Goal: Check status: Check status

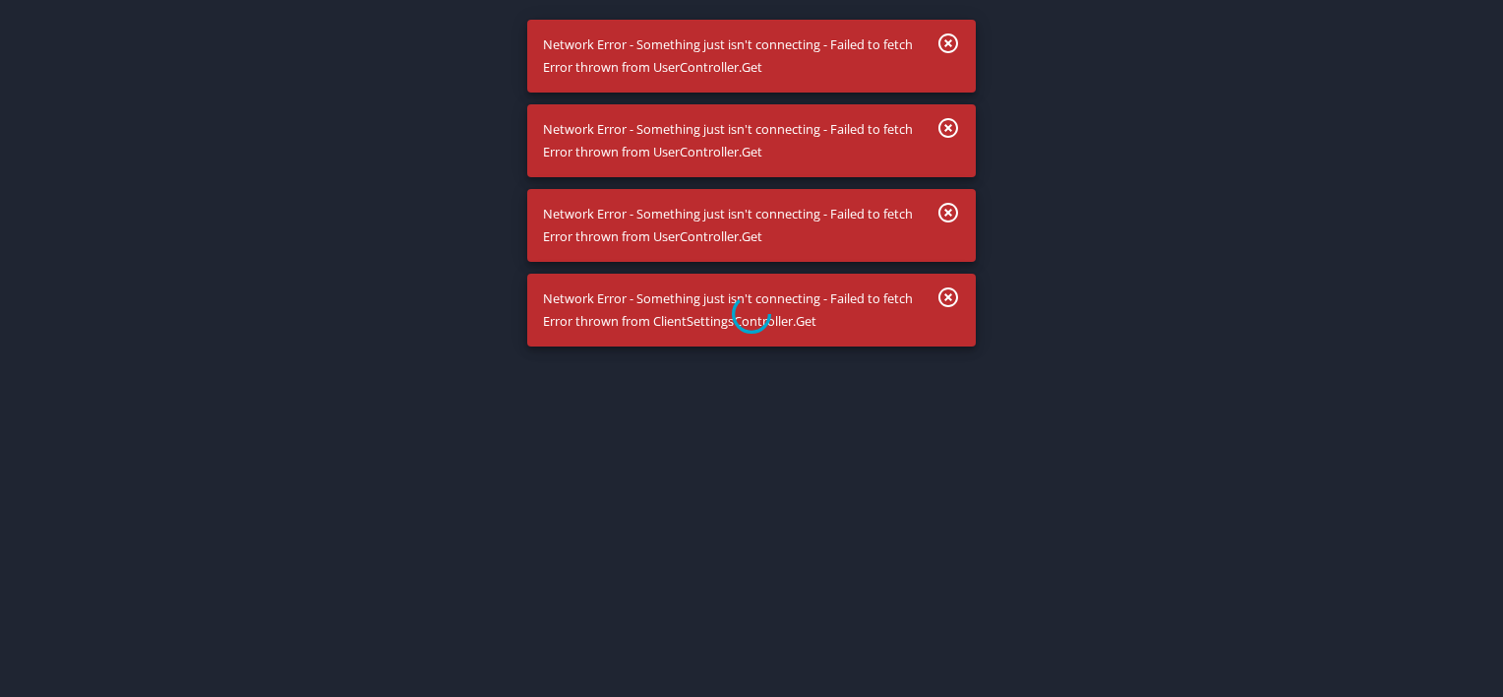
click at [951, 46] on div at bounding box center [751, 313] width 1503 height 766
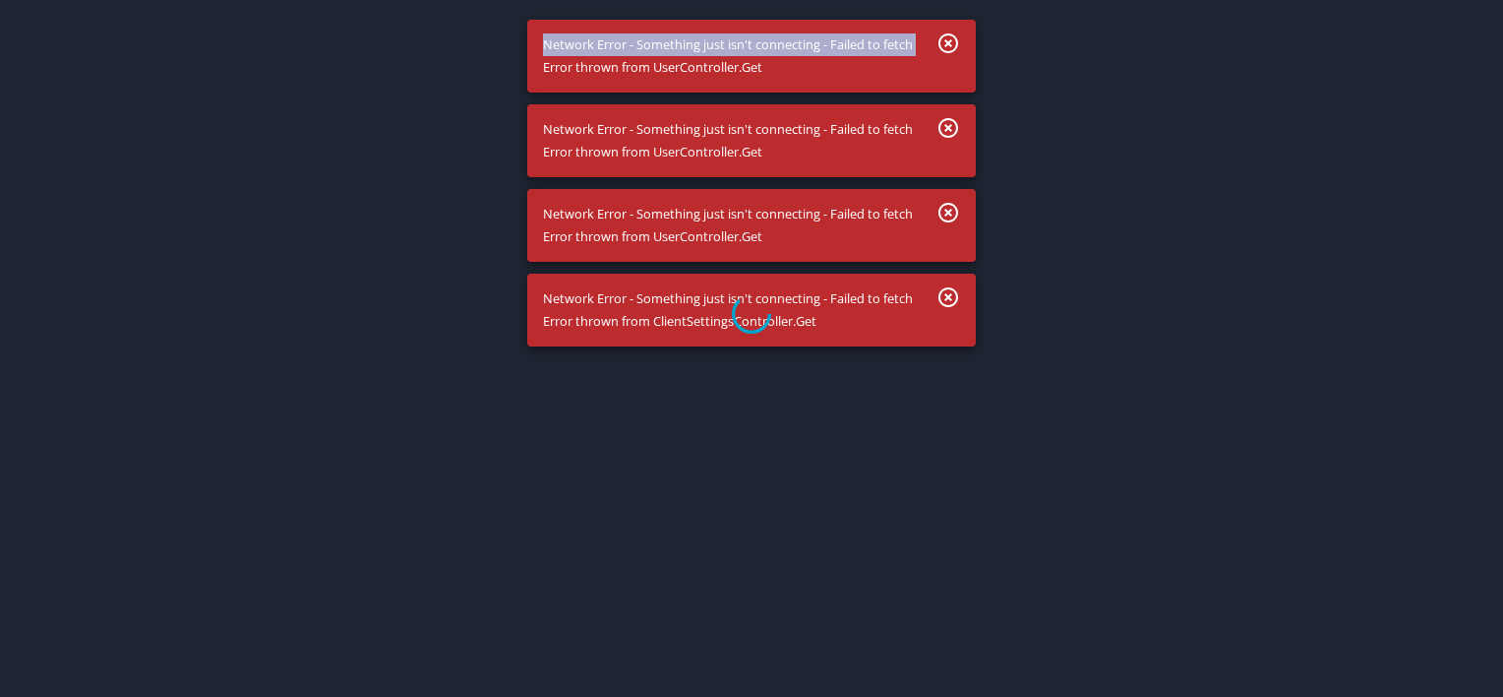
click at [951, 46] on div at bounding box center [751, 313] width 1503 height 766
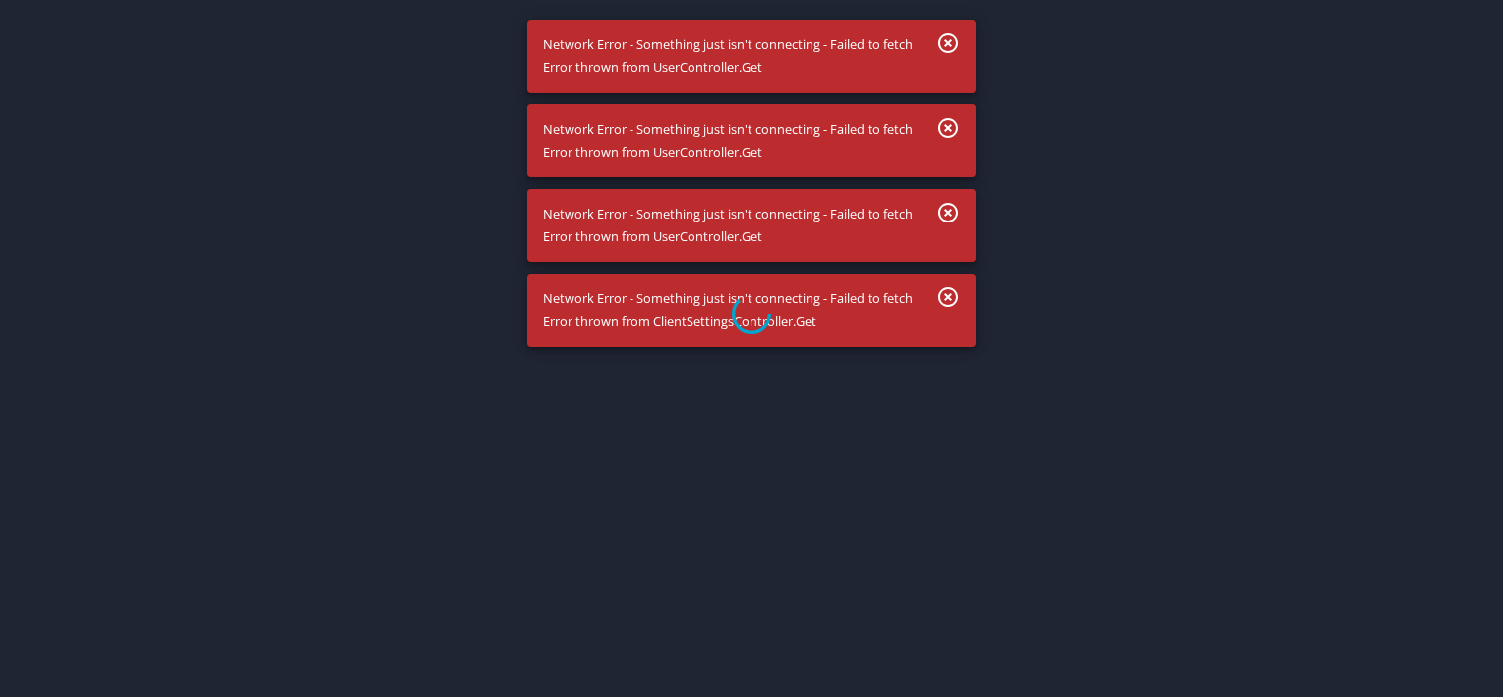
drag, startPoint x: 951, startPoint y: 46, endPoint x: 1179, endPoint y: 169, distance: 258.4
click at [1179, 169] on div at bounding box center [751, 313] width 1503 height 766
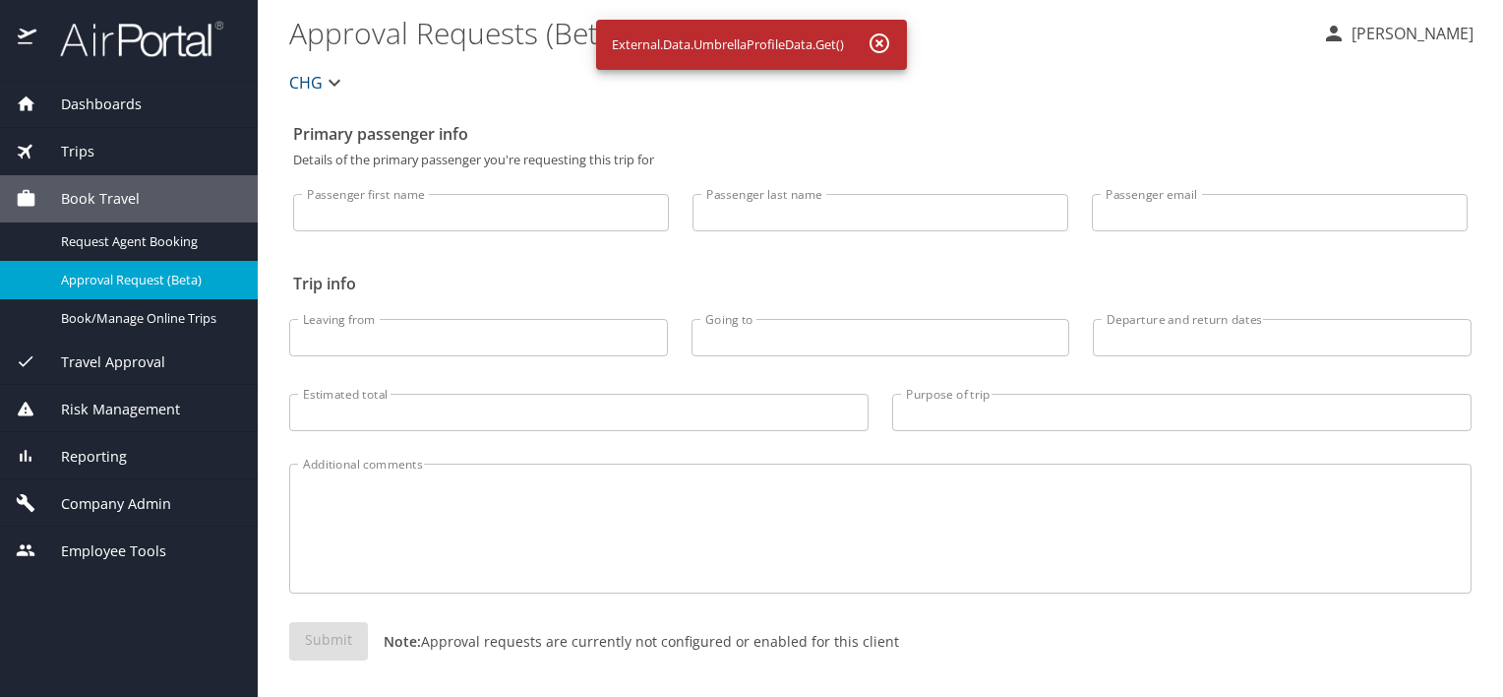
click at [114, 108] on span "Dashboards" at bounding box center [88, 104] width 105 height 22
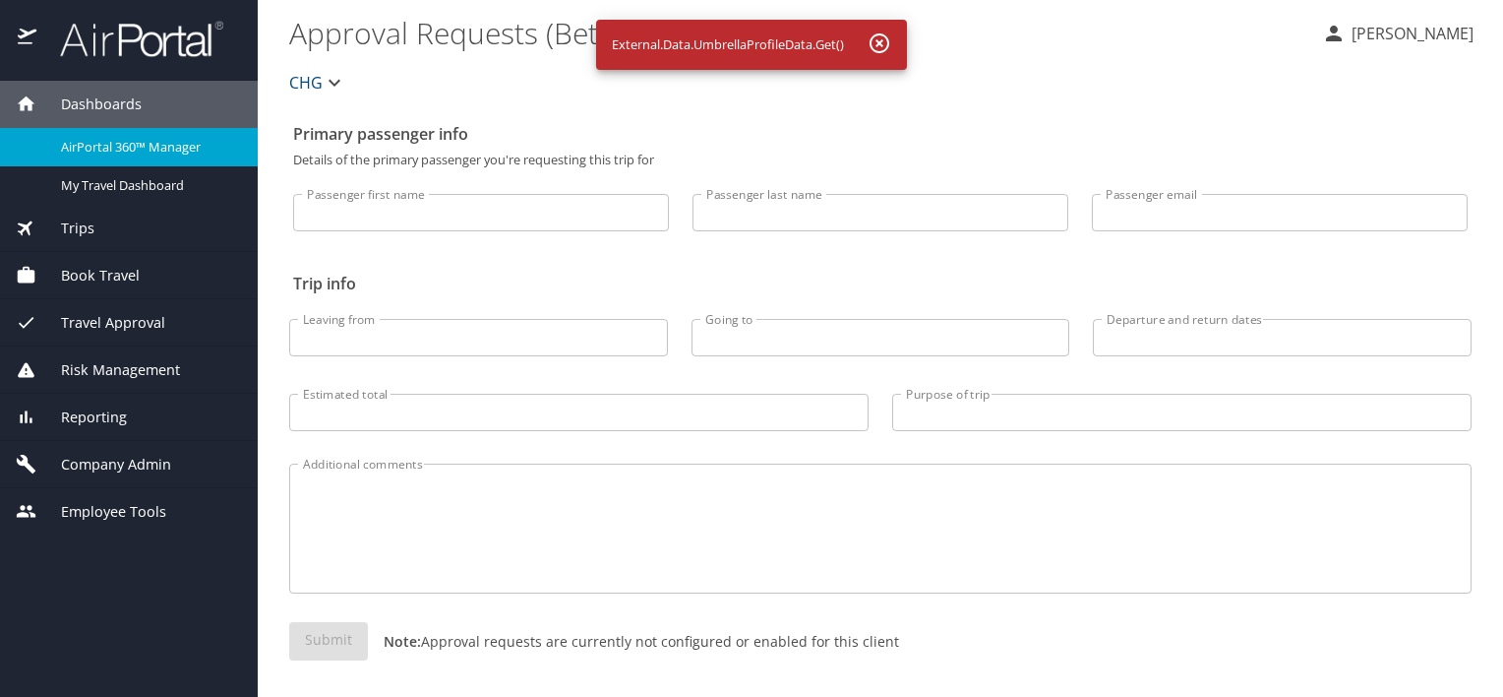
click at [104, 140] on span "AirPortal 360™ Manager" at bounding box center [147, 147] width 173 height 19
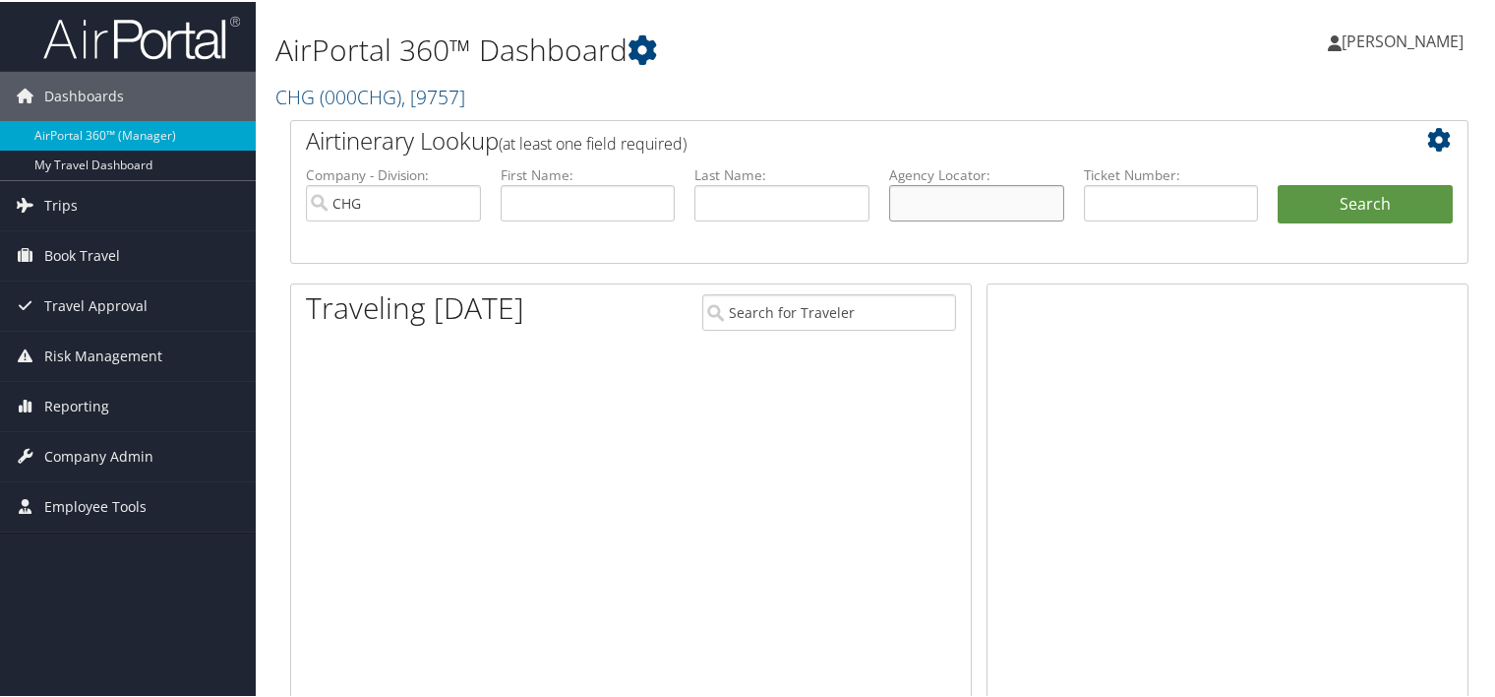
click at [974, 205] on input "text" at bounding box center [976, 201] width 175 height 36
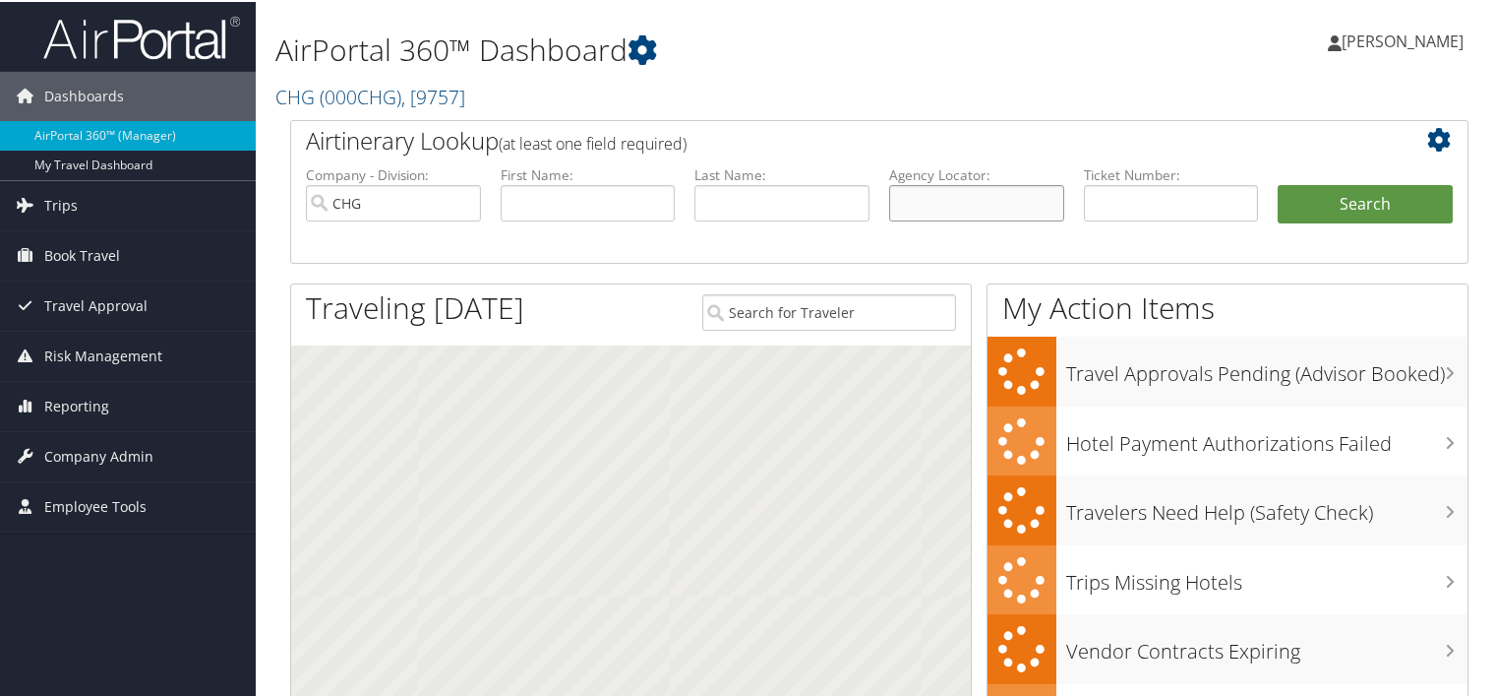
paste input "YTCPMP"
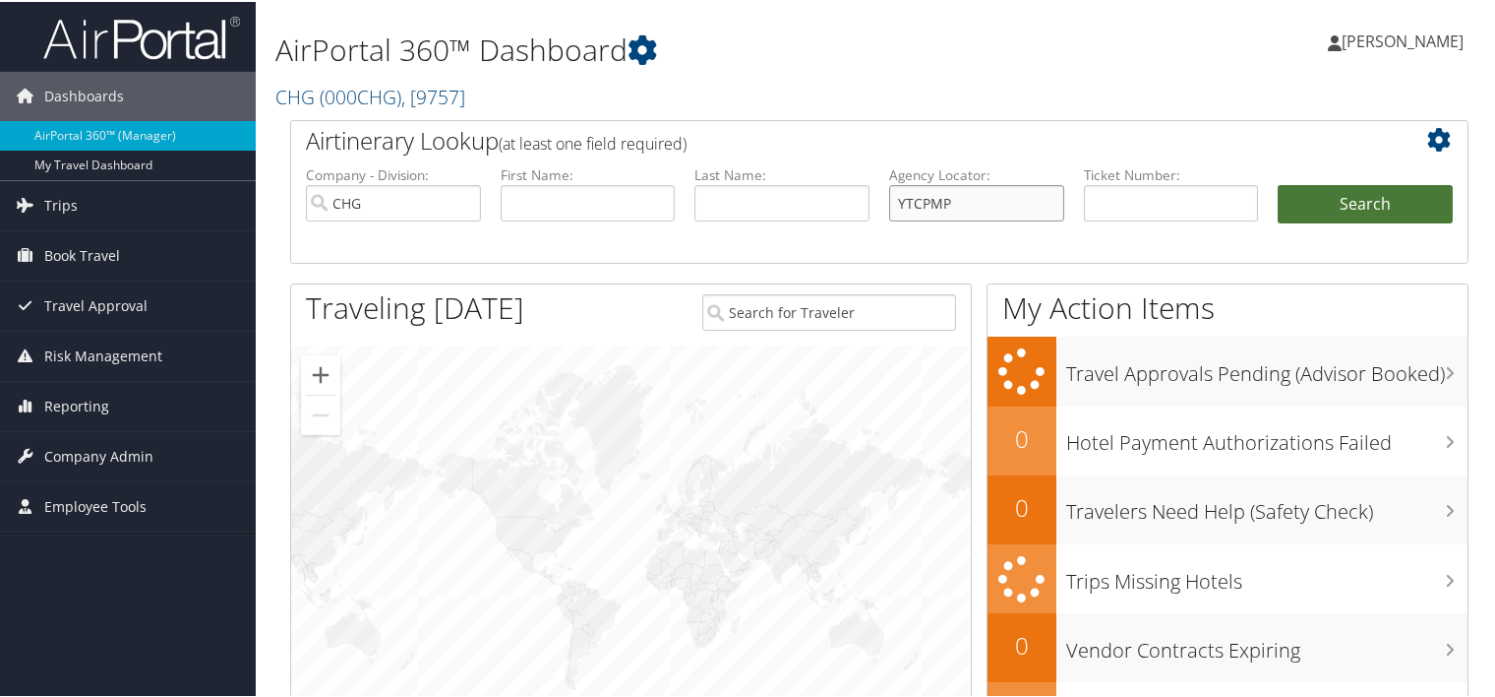
type input "YTCPMP"
click at [1362, 195] on button "Search" at bounding box center [1365, 202] width 175 height 39
click at [1231, 137] on h2 "Airtinerary Lookup (at least one field required)" at bounding box center [830, 138] width 1049 height 33
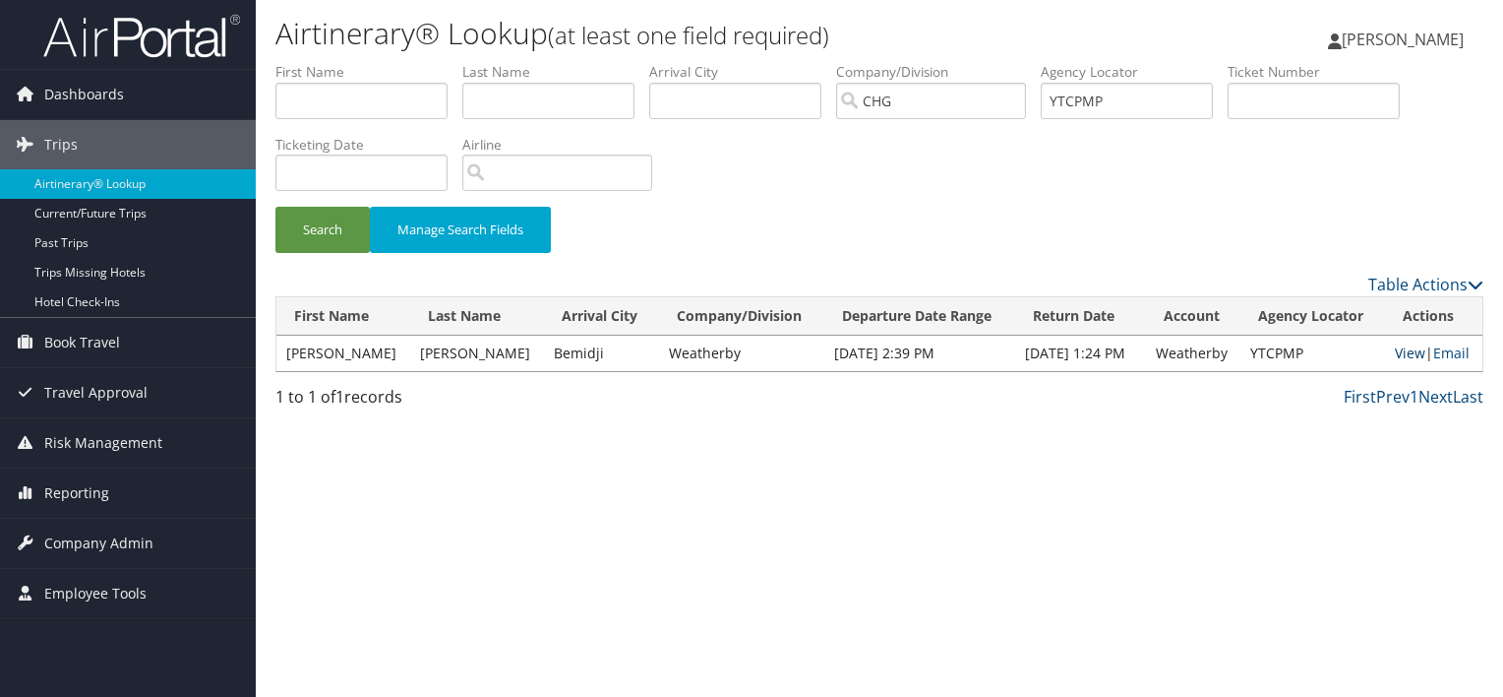
click at [1411, 349] on link "View" at bounding box center [1410, 352] width 30 height 19
click at [1067, 97] on input "YTCPMP" at bounding box center [1127, 101] width 172 height 36
paste input "DWGNWJ"
type input "DWGNWJ"
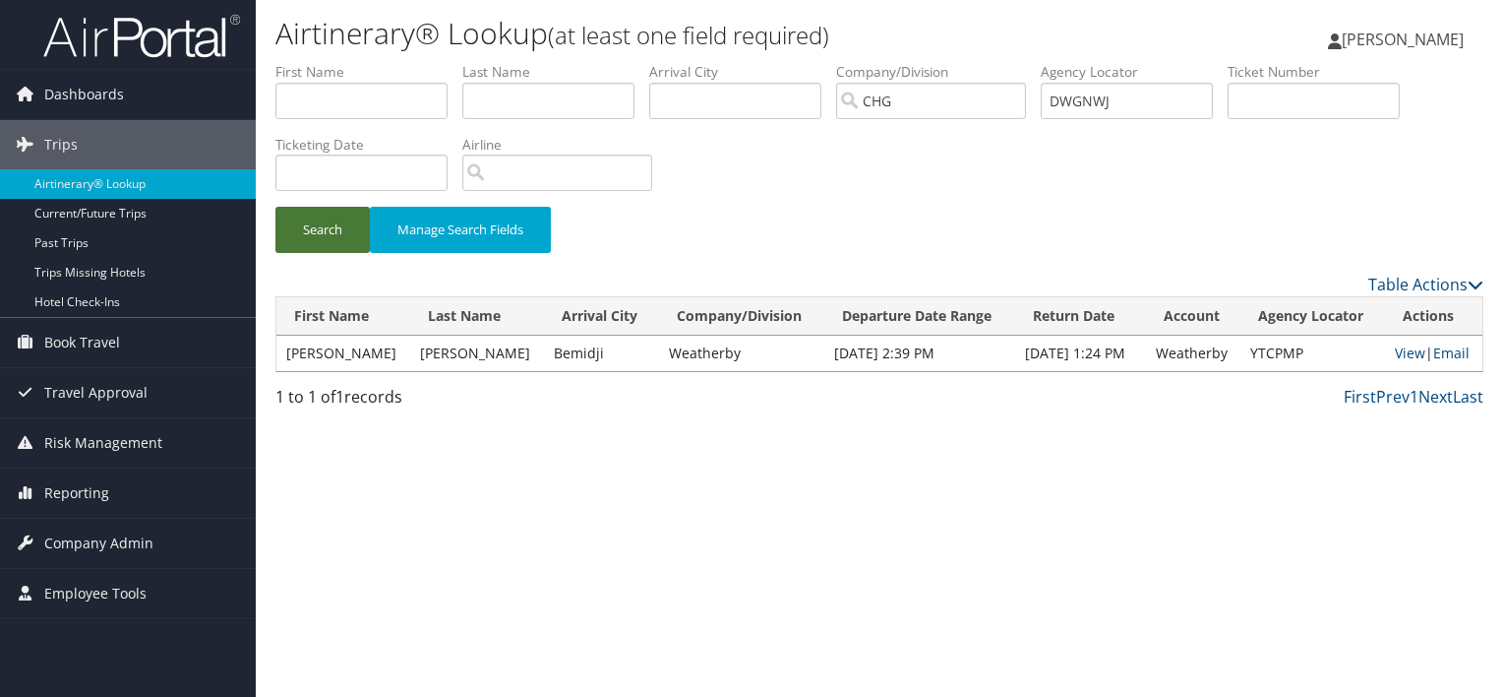
click at [317, 237] on button "Search" at bounding box center [322, 230] width 94 height 46
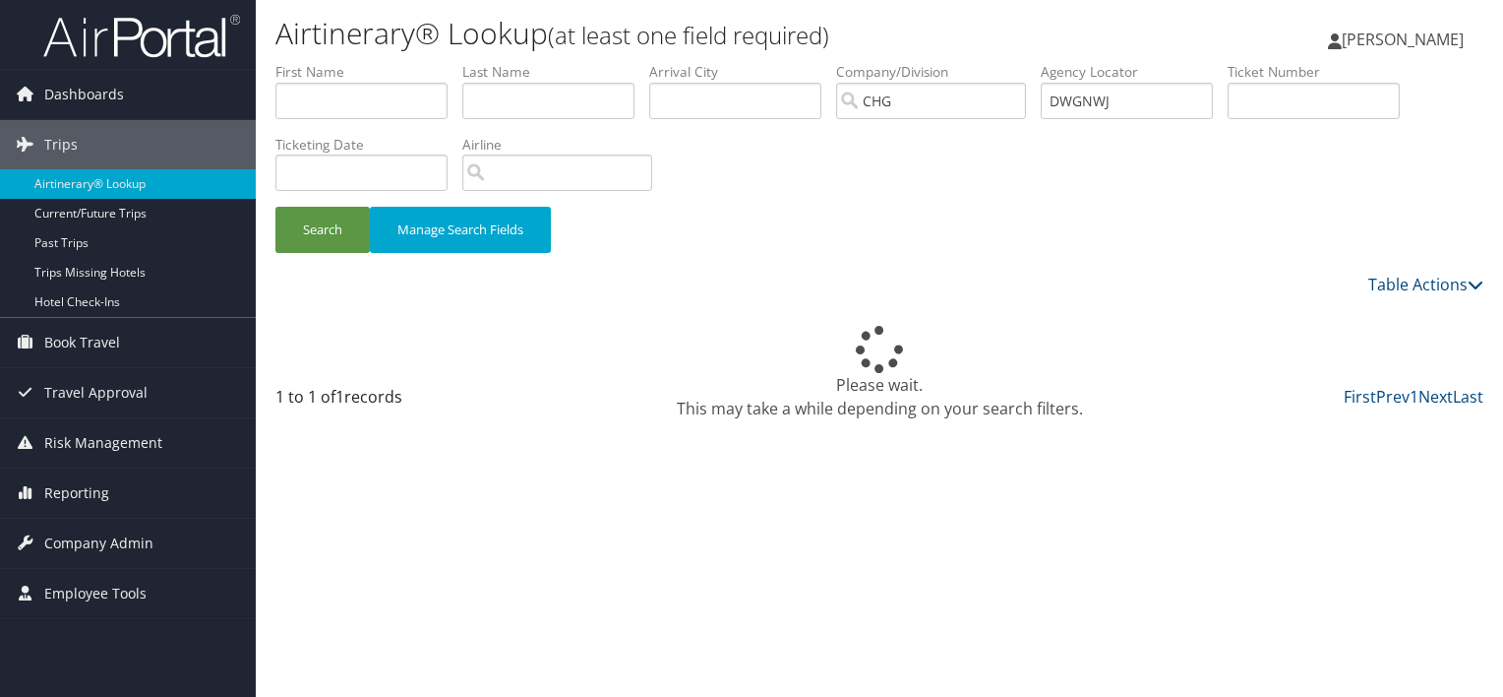
drag, startPoint x: 1055, startPoint y: 225, endPoint x: 1070, endPoint y: 218, distance: 17.2
click at [1070, 218] on div "Search Manage Search Fields" at bounding box center [880, 240] width 1238 height 66
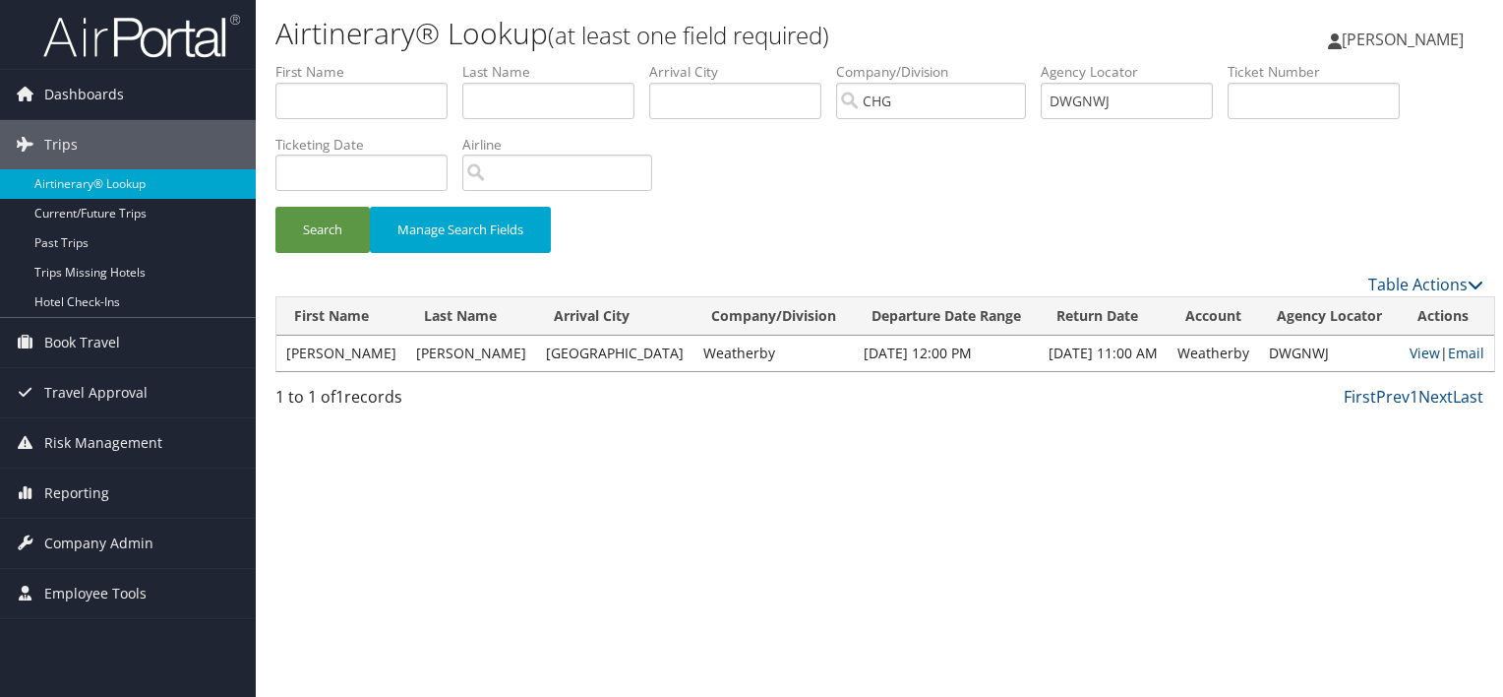
click at [1055, 419] on div "Airtinerary® Lookup (at least one field required) Luke Perry Luke Perry My Sett…" at bounding box center [880, 348] width 1248 height 697
click at [1410, 350] on link "View" at bounding box center [1425, 352] width 30 height 19
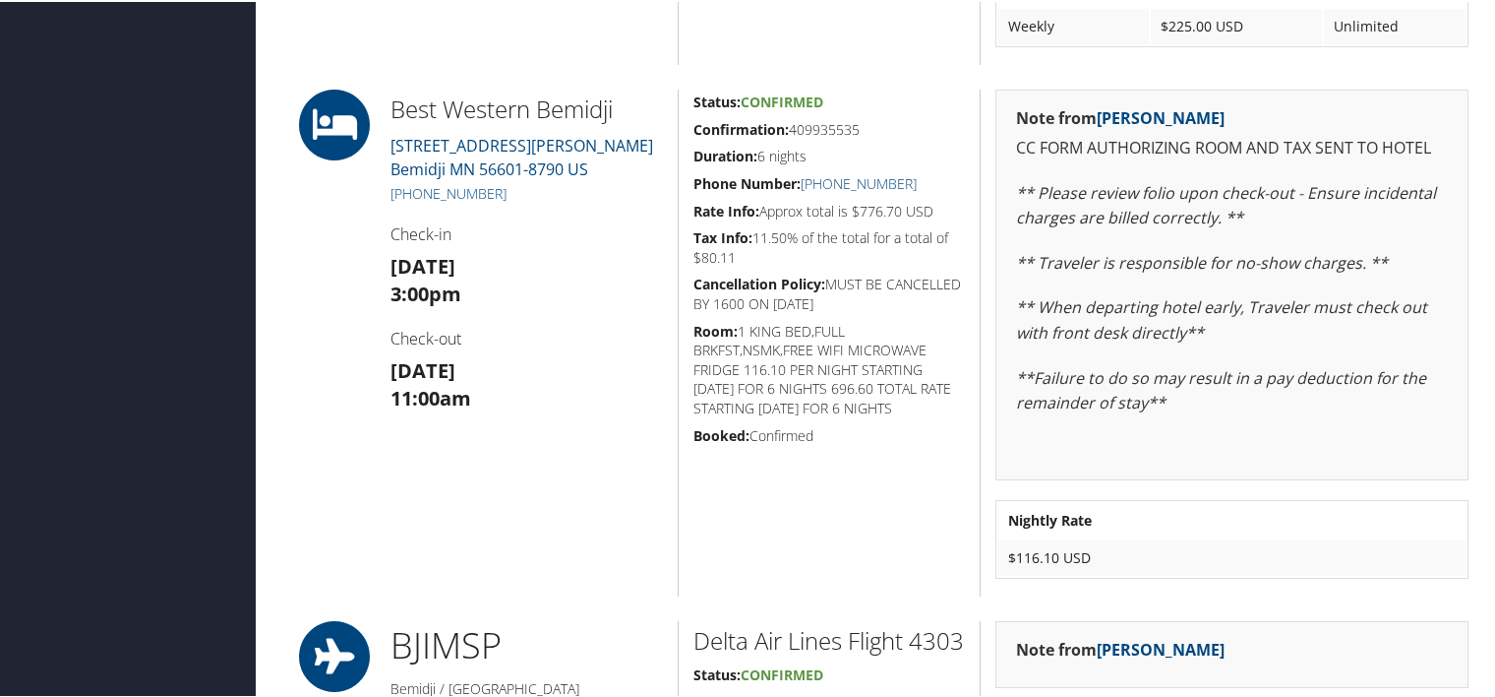
scroll to position [1350, 0]
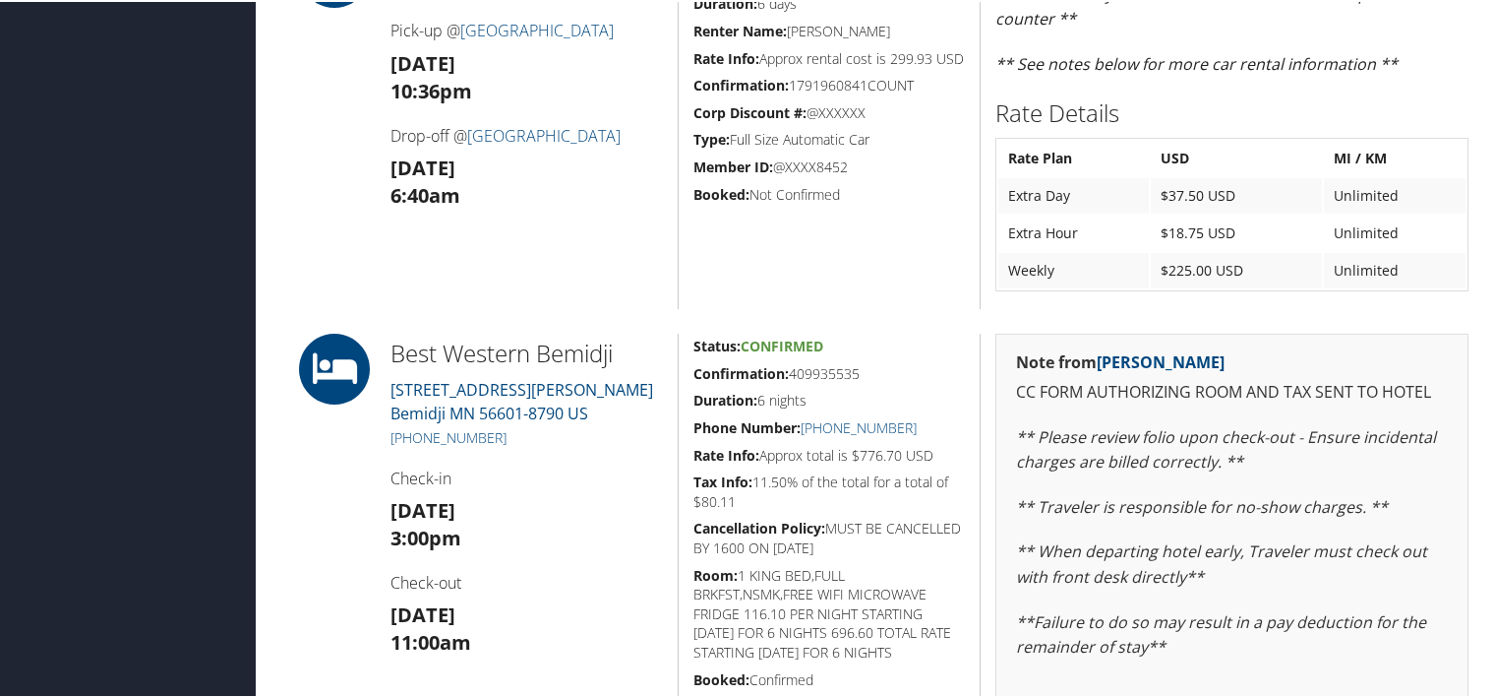
drag, startPoint x: 867, startPoint y: 371, endPoint x: 694, endPoint y: 366, distance: 173.2
click at [694, 366] on h5 "Confirmation: 409935535" at bounding box center [830, 372] width 272 height 20
copy h5 "Confirmation: 409935535"
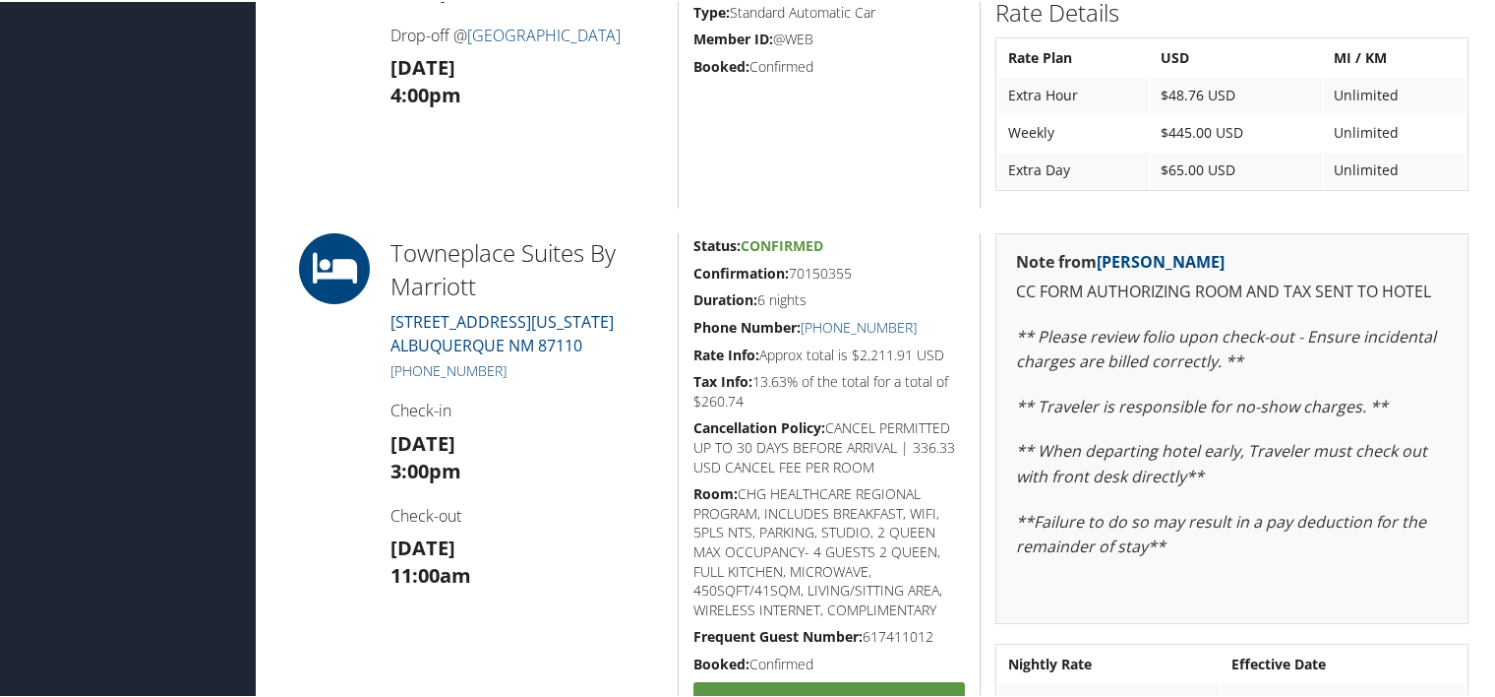
scroll to position [689, 0]
drag, startPoint x: 860, startPoint y: 272, endPoint x: 688, endPoint y: 261, distance: 172.5
click at [688, 261] on div "Status: Confirmed Confirmation: 70150355 Duration: 6 nights Phone Number: [PHON…" at bounding box center [829, 523] width 302 height 580
copy h5 "Confirmation: 70150355"
click at [815, 380] on h5 "Tax Info: 13.63% of the total for a total of $260.74" at bounding box center [830, 391] width 272 height 38
